Goal: Task Accomplishment & Management: Use online tool/utility

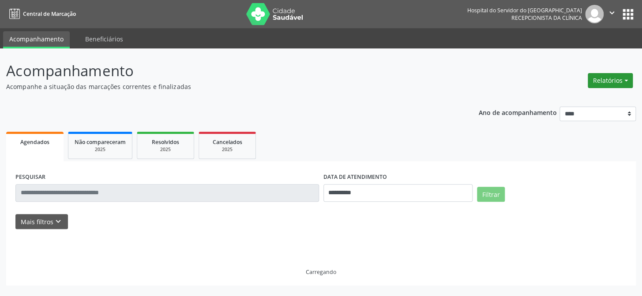
click at [626, 79] on button "Relatórios" at bounding box center [610, 80] width 45 height 15
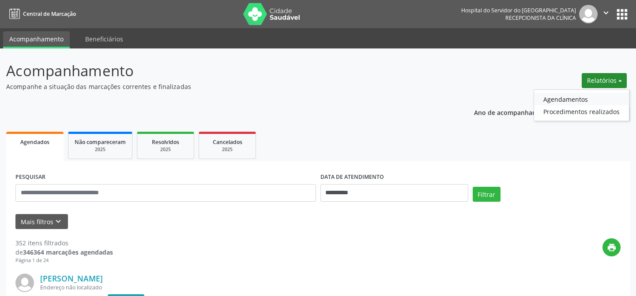
click at [557, 99] on link "Agendamentos" at bounding box center [581, 99] width 95 height 12
select select "*"
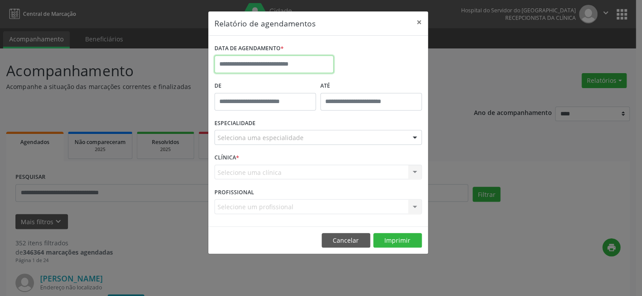
click at [256, 64] on input "text" at bounding box center [273, 65] width 119 height 18
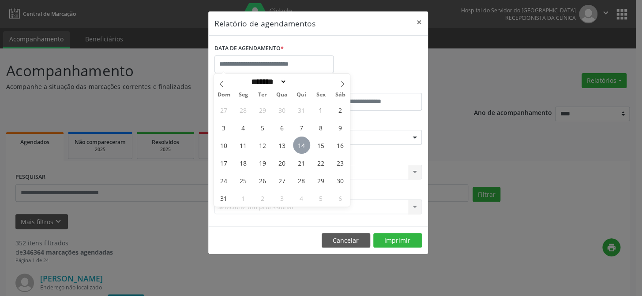
click at [303, 146] on span "14" at bounding box center [301, 145] width 17 height 17
type input "**********"
click at [303, 145] on span "14" at bounding box center [301, 145] width 17 height 17
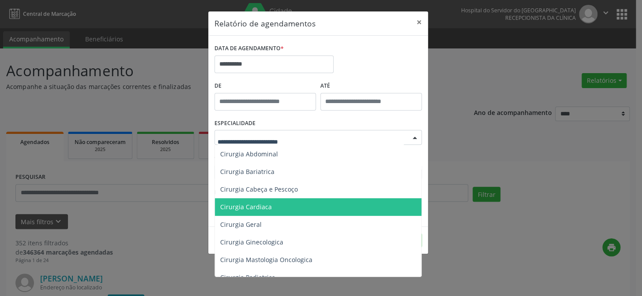
scroll to position [128, 0]
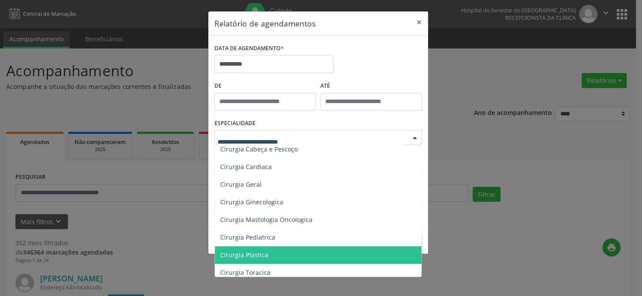
click at [273, 254] on span "Cirurgia Plastica" at bounding box center [319, 256] width 208 height 18
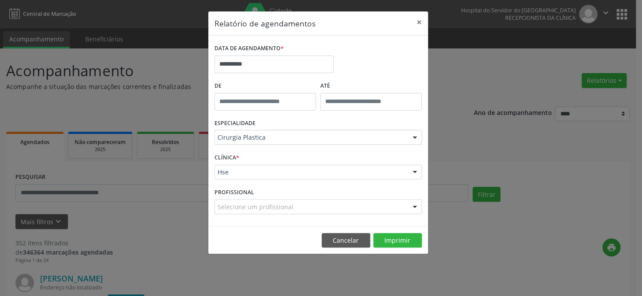
click at [268, 180] on div "CLÍNICA * Hse Hse Nenhum resultado encontrado para: " " Não há nenhuma opção pa…" at bounding box center [318, 168] width 212 height 34
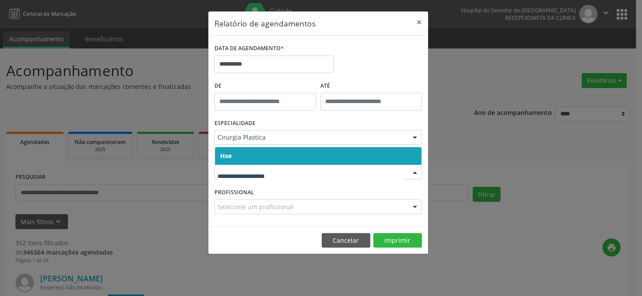
drag, startPoint x: 273, startPoint y: 172, endPoint x: 262, endPoint y: 183, distance: 15.0
click at [273, 175] on input "text" at bounding box center [310, 177] width 186 height 18
drag, startPoint x: 262, startPoint y: 183, endPoint x: 273, endPoint y: 156, distance: 28.5
click at [266, 181] on input "text" at bounding box center [310, 177] width 186 height 18
click at [273, 156] on span "Hse" at bounding box center [318, 156] width 206 height 18
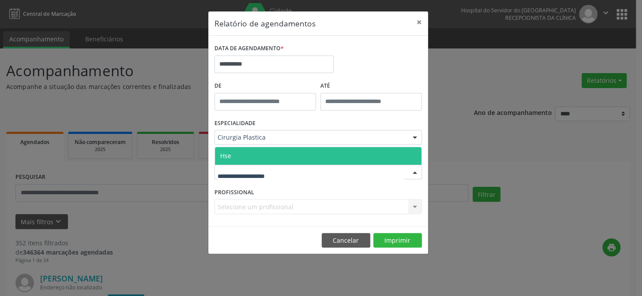
click at [273, 155] on span "Hse" at bounding box center [318, 156] width 206 height 18
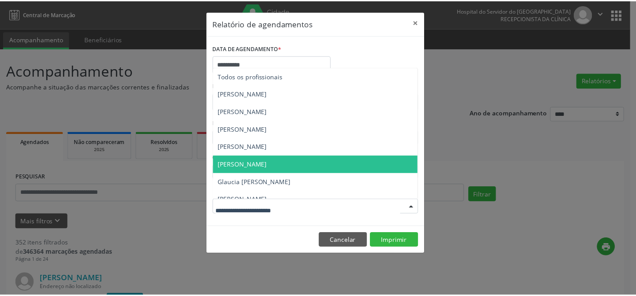
scroll to position [150, 0]
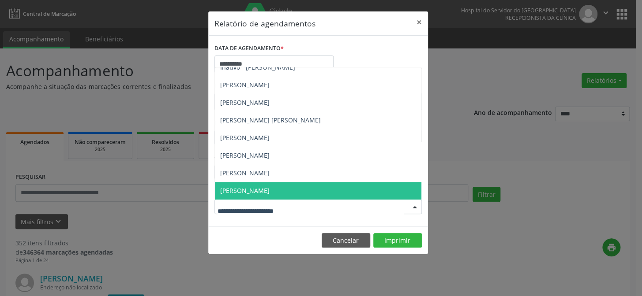
click at [251, 190] on span "[PERSON_NAME]" at bounding box center [244, 191] width 49 height 8
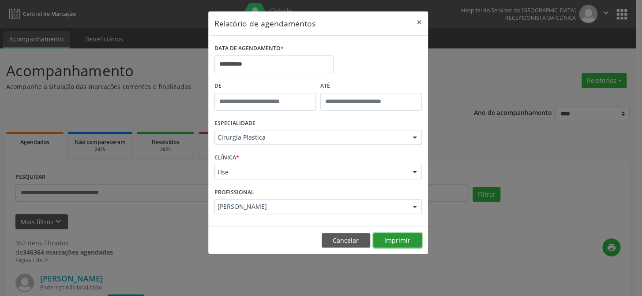
click at [395, 241] on button "Imprimir" at bounding box center [397, 240] width 49 height 15
click at [347, 240] on button "Cancelar" at bounding box center [346, 240] width 49 height 15
